Goal: Task Accomplishment & Management: Manage account settings

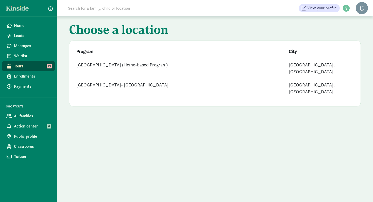
click at [157, 65] on td "[GEOGRAPHIC_DATA] (Home-based Program)" at bounding box center [179, 68] width 212 height 20
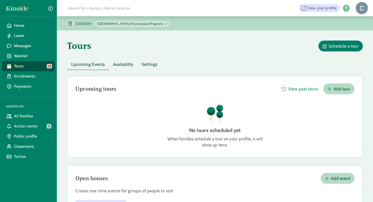
click at [153, 67] on span "Settings" at bounding box center [150, 64] width 16 height 7
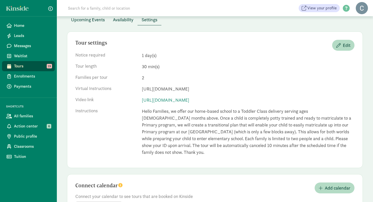
scroll to position [63, 0]
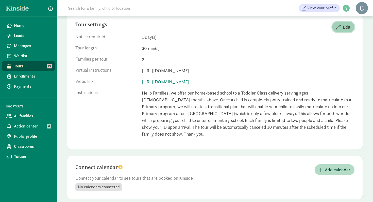
click at [343, 24] on span "Edit" at bounding box center [347, 27] width 8 height 7
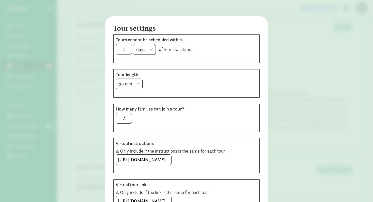
click at [153, 50] on select "hours days" at bounding box center [144, 49] width 23 height 11
click at [126, 46] on input "1" at bounding box center [124, 49] width 16 height 10
click at [125, 49] on input "1" at bounding box center [124, 49] width 16 height 10
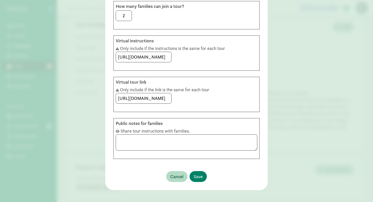
scroll to position [107, 0]
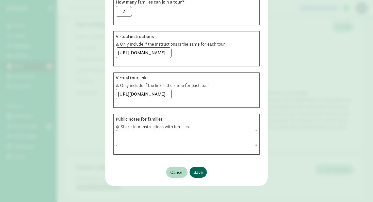
type input "2"
click at [201, 174] on span "Save" at bounding box center [197, 172] width 9 height 7
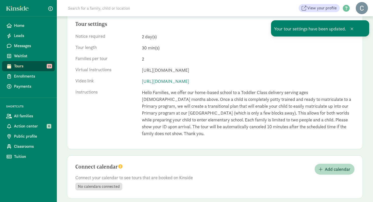
scroll to position [0, 0]
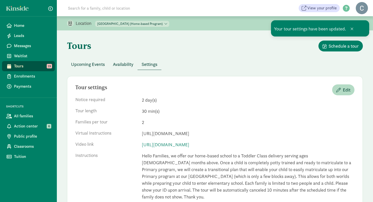
click at [126, 63] on span "Availability" at bounding box center [123, 64] width 21 height 7
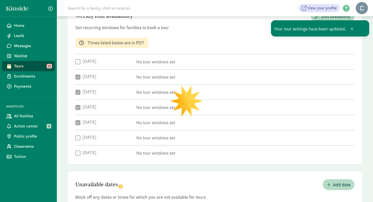
checkbox input "true"
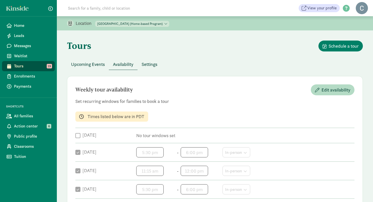
click at [92, 67] on span "Upcoming Events" at bounding box center [88, 64] width 34 height 7
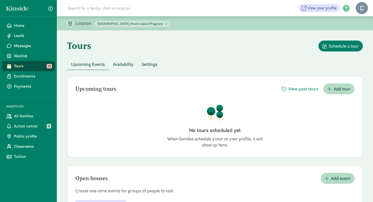
click at [169, 24] on select "Evergreen Montessori Academy (Home-based Program) Evergreen Montessori Academy-…" at bounding box center [132, 24] width 74 height 6
select select "327526"
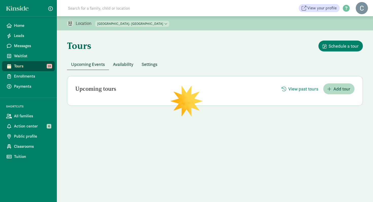
click at [121, 67] on span "Availability" at bounding box center [123, 64] width 21 height 7
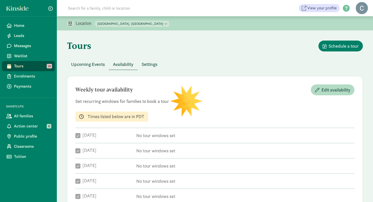
checkbox input "true"
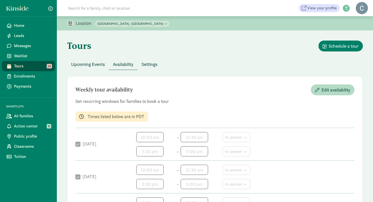
click at [149, 69] on button "Settings" at bounding box center [149, 64] width 24 height 11
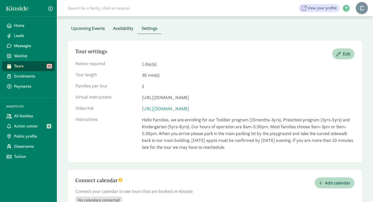
scroll to position [52, 0]
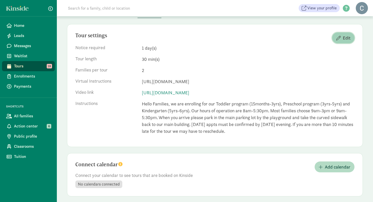
click at [333, 40] on button "Edit" at bounding box center [343, 37] width 22 height 11
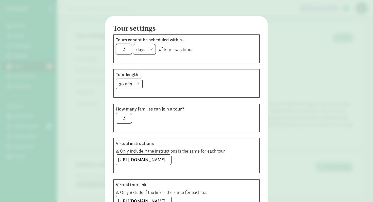
click at [125, 49] on input "2" at bounding box center [124, 49] width 16 height 10
click at [271, 95] on div "Tour settings Tours cannot be scheduled within... 2 hours days of tour start ti…" at bounding box center [186, 101] width 373 height 202
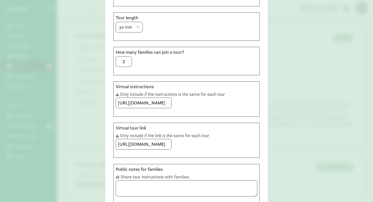
scroll to position [107, 0]
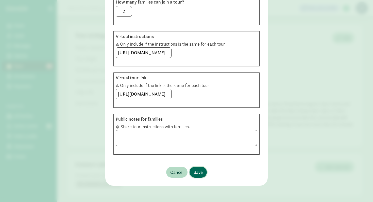
click at [203, 175] on button "Save" at bounding box center [197, 172] width 17 height 11
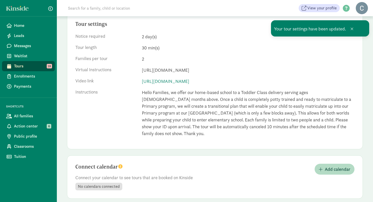
scroll to position [0, 0]
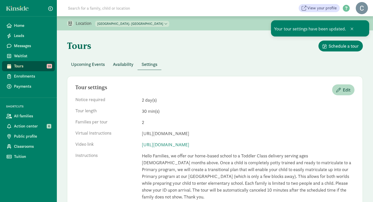
click at [125, 62] on span "Availability" at bounding box center [123, 64] width 21 height 7
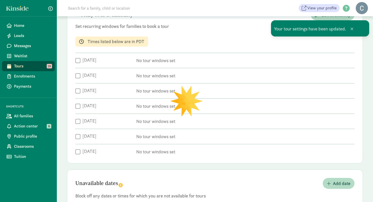
scroll to position [82, 0]
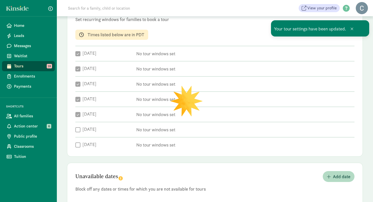
checkbox input "true"
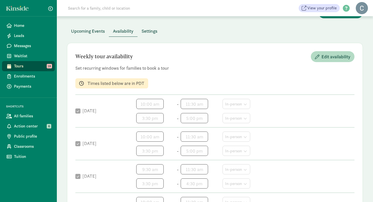
scroll to position [12, 0]
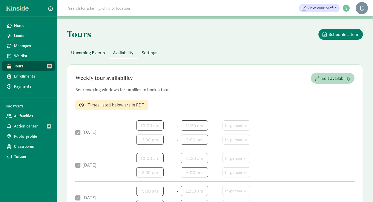
click at [98, 55] on span "Upcoming Events" at bounding box center [88, 52] width 34 height 7
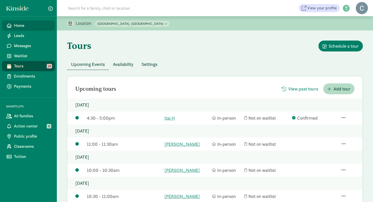
click at [20, 27] on span "Home" at bounding box center [32, 26] width 37 height 6
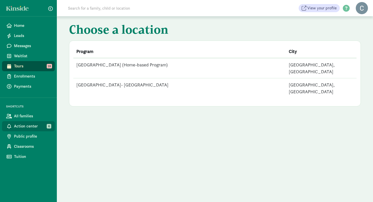
click at [37, 125] on span "Action center" at bounding box center [32, 126] width 37 height 6
